Goal: Task Accomplishment & Management: Use online tool/utility

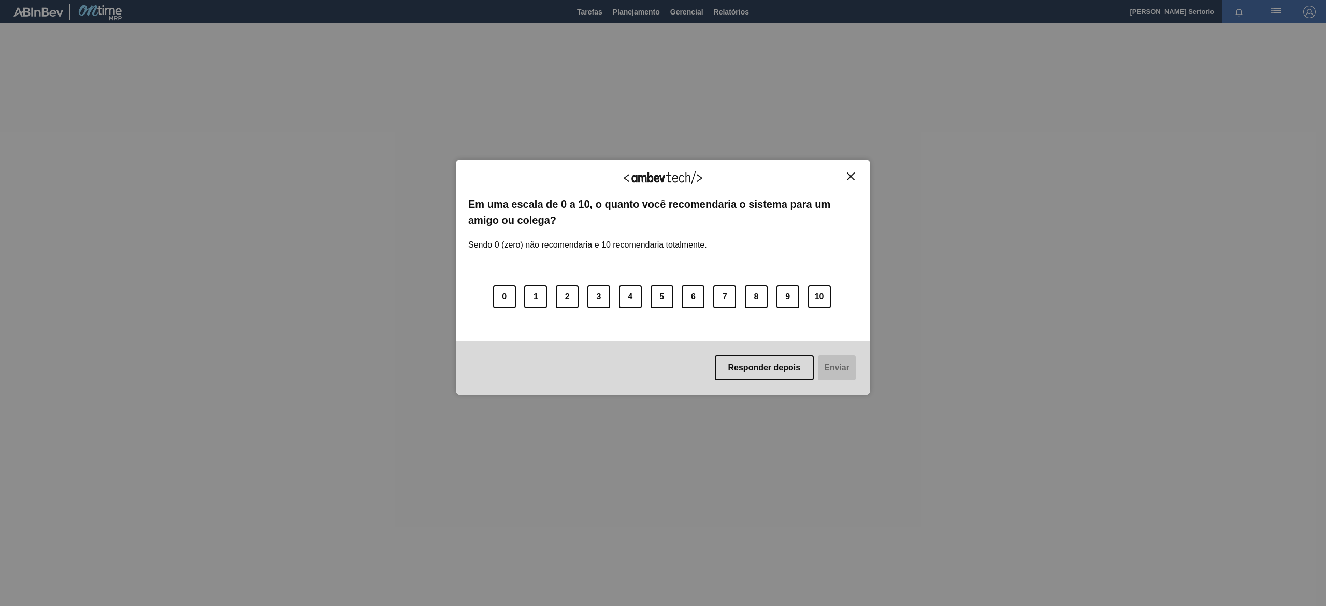
click at [853, 177] on img "Close" at bounding box center [851, 177] width 8 height 8
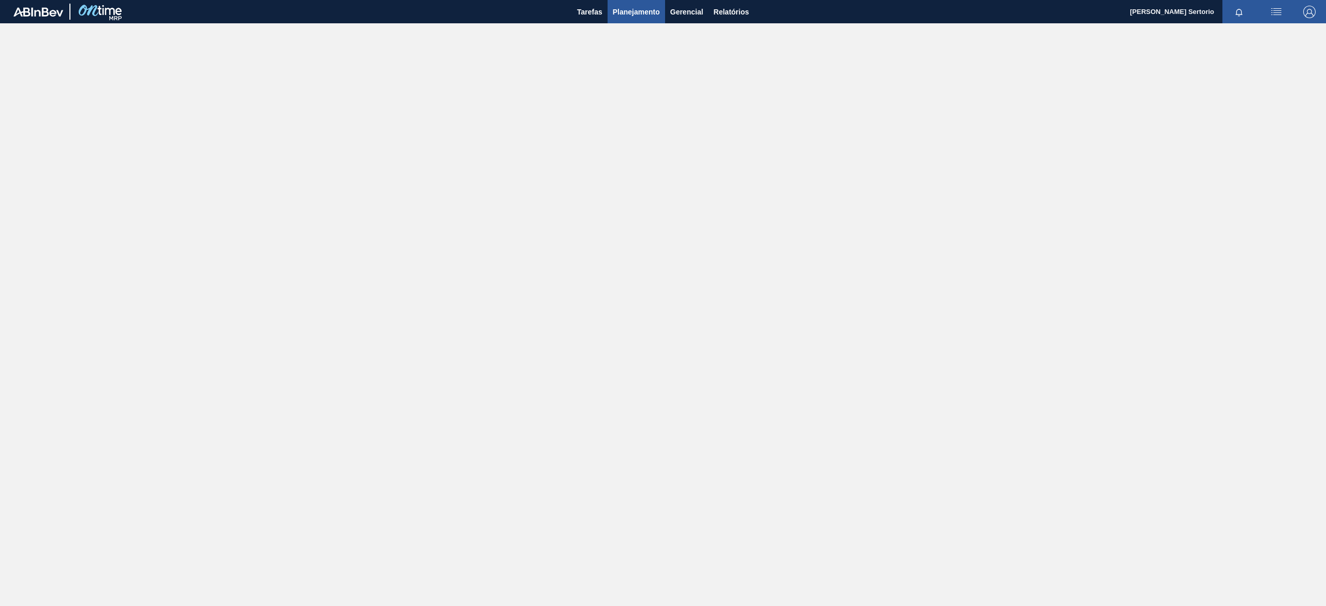
click at [641, 11] on span "Planejamento" at bounding box center [636, 12] width 47 height 12
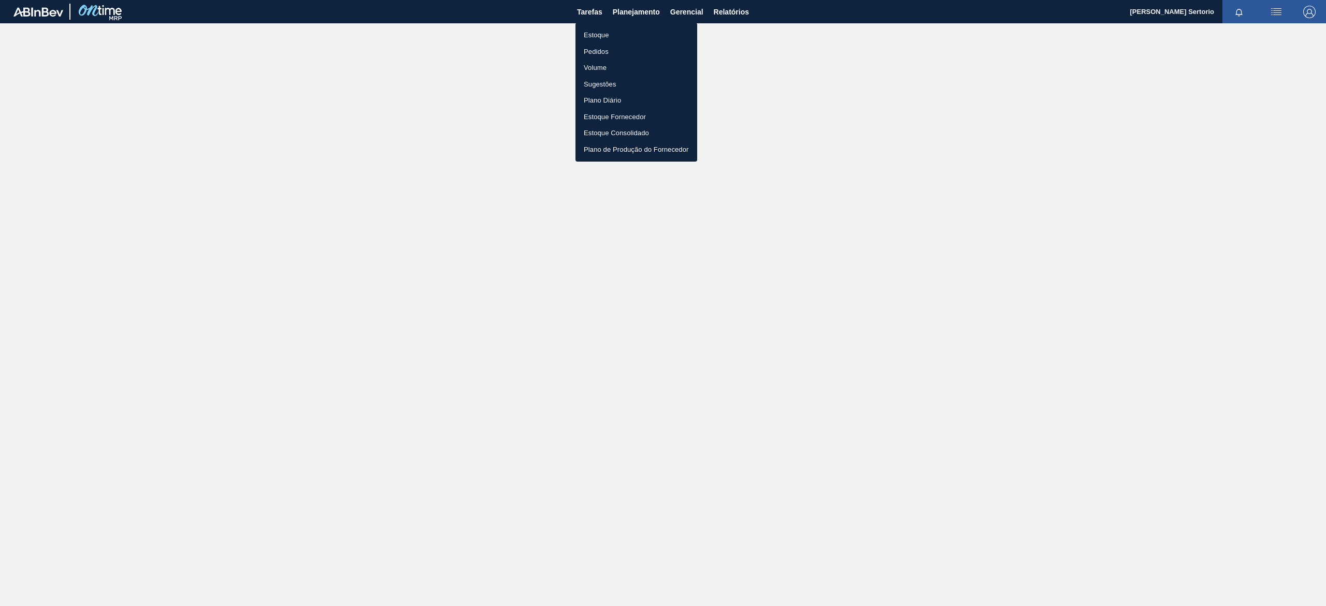
click at [611, 95] on li "Plano Diário" at bounding box center [637, 100] width 122 height 17
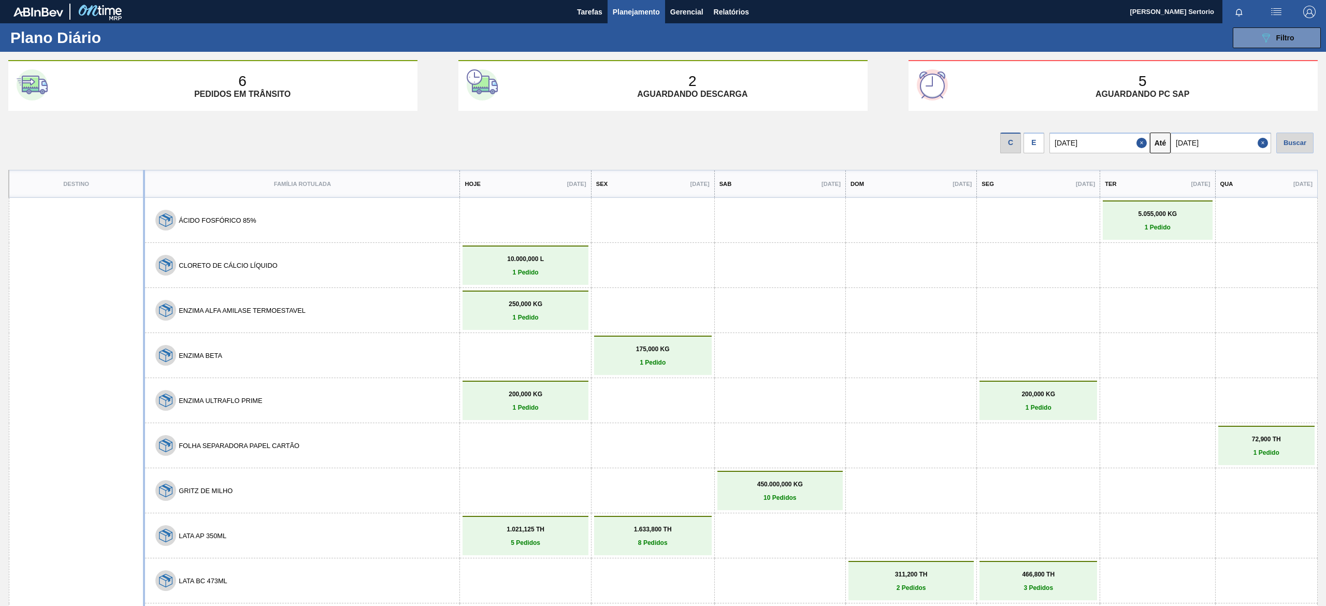
click at [1031, 142] on div "E" at bounding box center [1034, 143] width 21 height 21
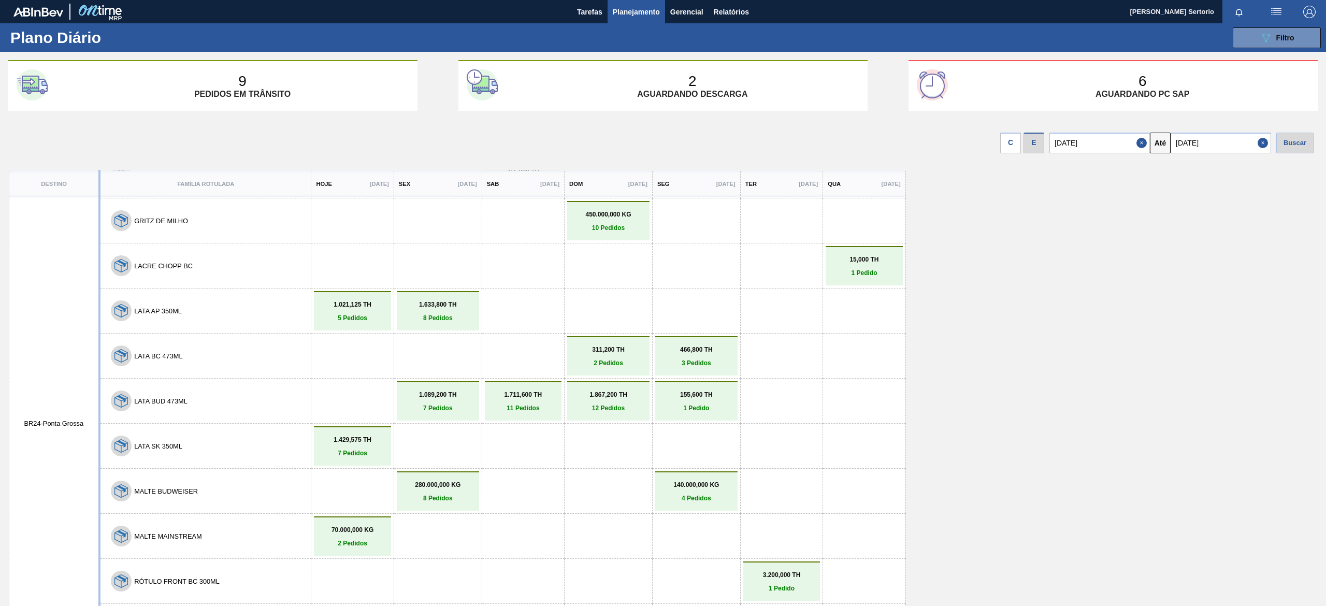
scroll to position [104, 0]
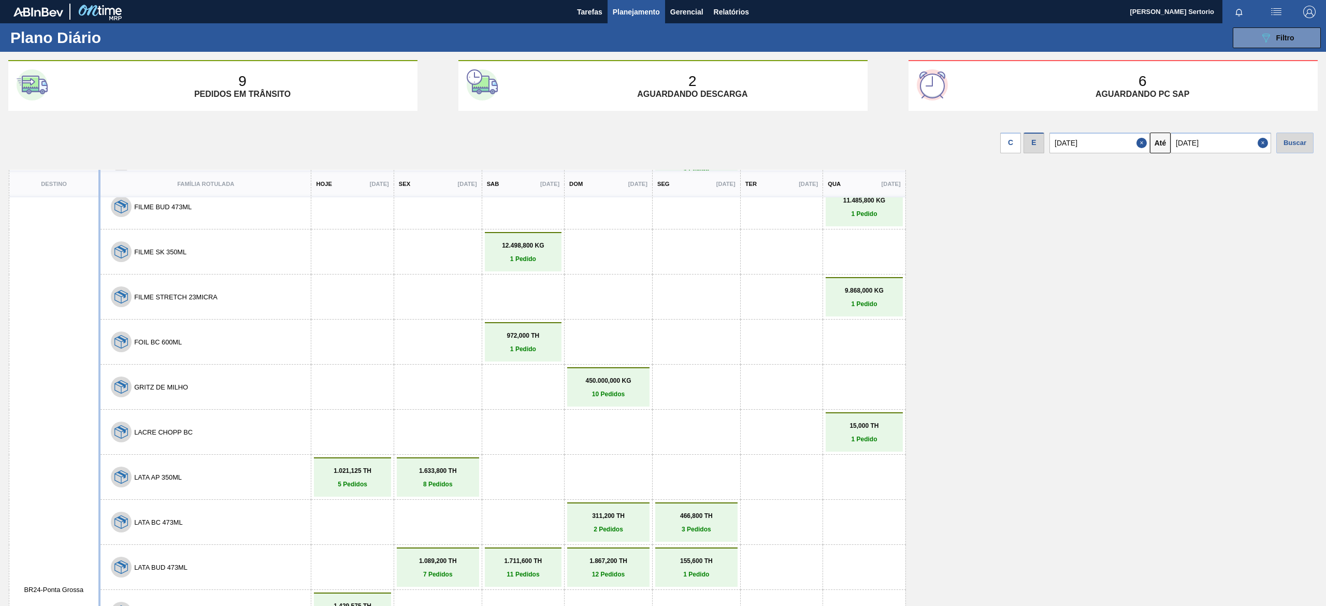
click at [1232, 152] on input "[DATE]" at bounding box center [1221, 143] width 101 height 21
click at [1223, 273] on div "30" at bounding box center [1217, 268] width 14 height 14
type input "[DATE]"
click at [1287, 140] on div "Buscar" at bounding box center [1295, 143] width 37 height 21
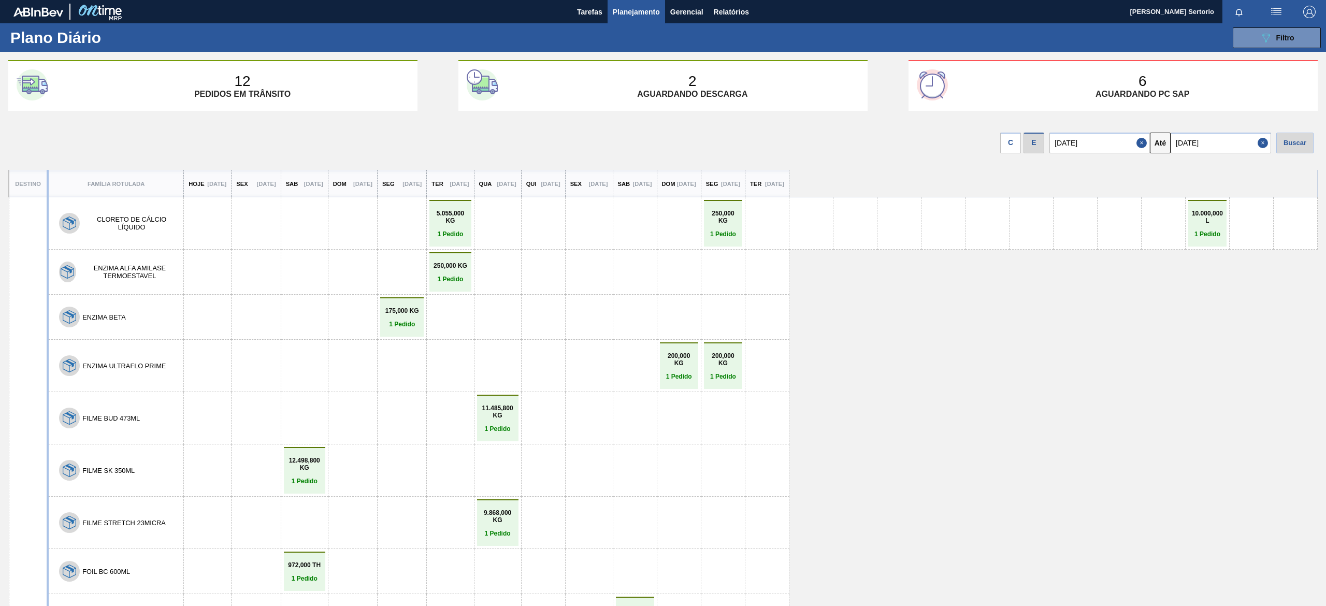
scroll to position [0, 0]
